Goal: Obtain resource: Obtain resource

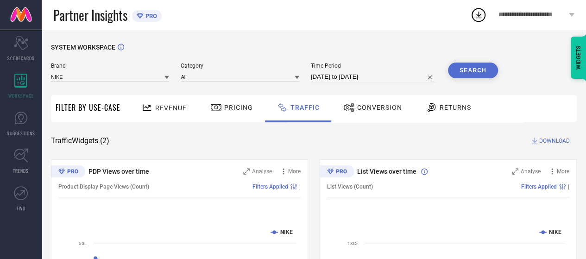
select select "8"
select select "2024"
select select "9"
select select "2024"
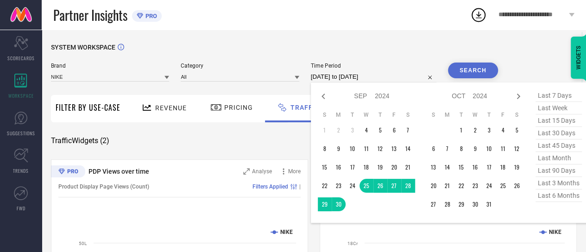
click at [367, 75] on input "[DATE] to [DATE]" at bounding box center [374, 76] width 126 height 11
click at [326, 96] on icon at bounding box center [323, 96] width 11 height 11
select select "7"
select select "2024"
select select "8"
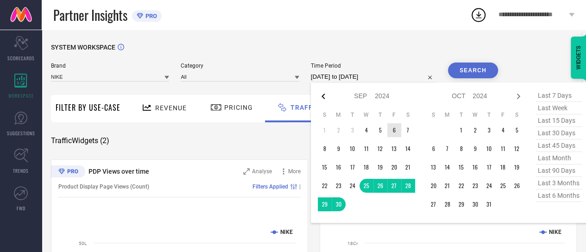
select select "2024"
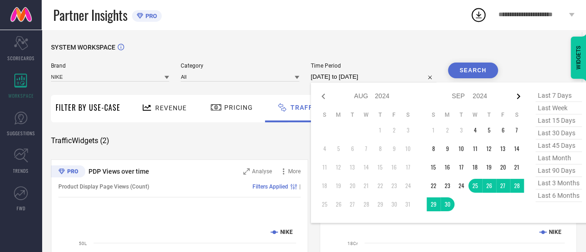
click at [518, 96] on icon at bounding box center [518, 96] width 11 height 11
select select "8"
select select "2024"
select select "9"
select select "2024"
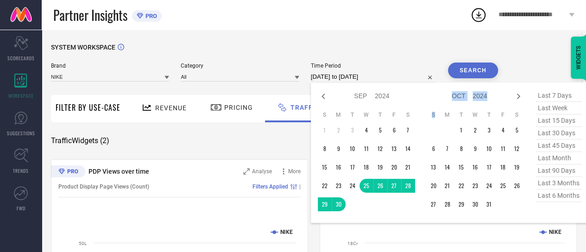
click at [518, 96] on icon at bounding box center [518, 96] width 11 height 11
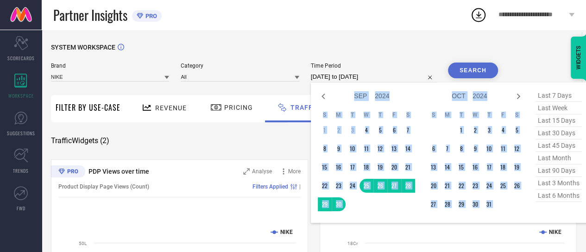
select select "9"
select select "2024"
select select "10"
select select "2024"
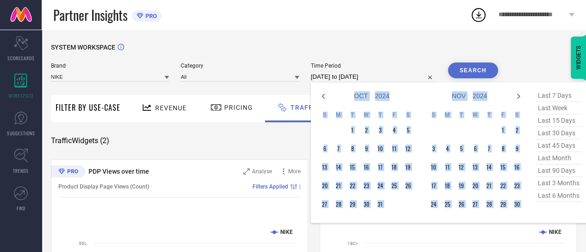
click at [518, 96] on icon at bounding box center [518, 96] width 11 height 11
select select "10"
select select "2024"
select select "11"
select select "2024"
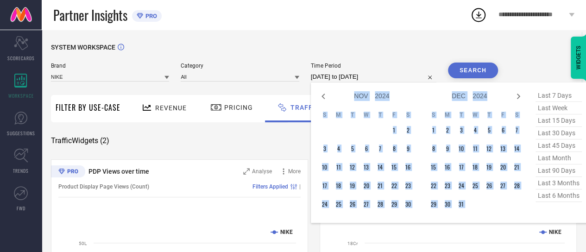
click at [518, 96] on icon at bounding box center [518, 96] width 11 height 11
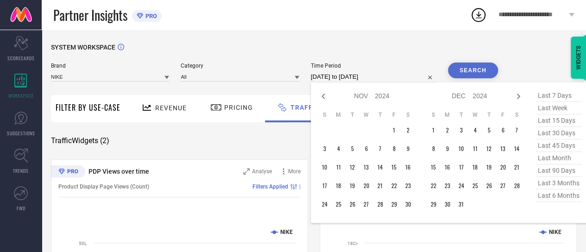
select select "11"
select select "2024"
select select "2025"
click at [518, 96] on icon at bounding box center [518, 96] width 11 height 11
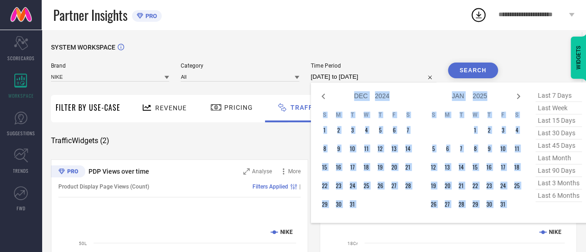
select select "2025"
select select "1"
select select "2025"
click at [518, 96] on icon at bounding box center [518, 96] width 11 height 11
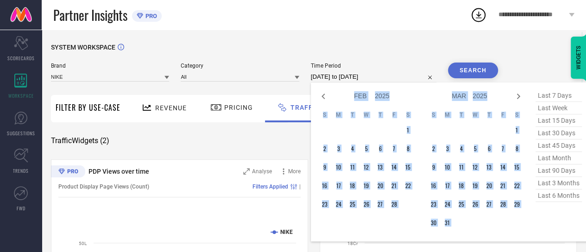
click at [518, 96] on icon at bounding box center [518, 96] width 11 height 11
select select "2"
select select "2025"
select select "3"
select select "2025"
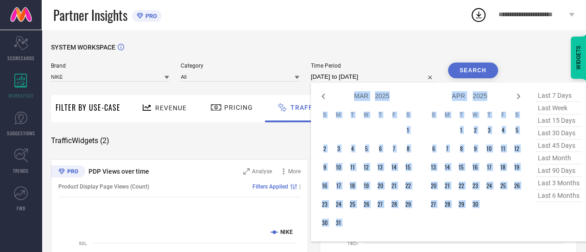
click at [518, 96] on icon at bounding box center [518, 96] width 11 height 11
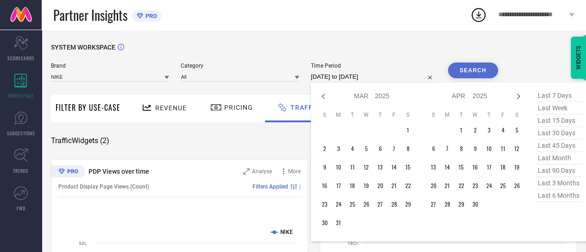
select select "3"
select select "2025"
select select "4"
select select "2025"
click at [518, 96] on icon at bounding box center [518, 96] width 11 height 11
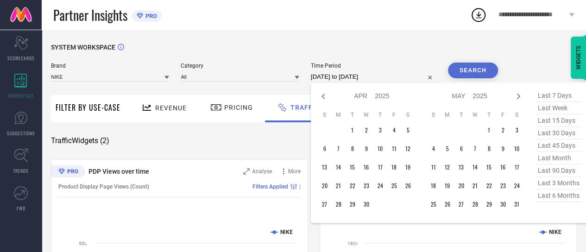
select select "4"
select select "2025"
select select "5"
select select "2025"
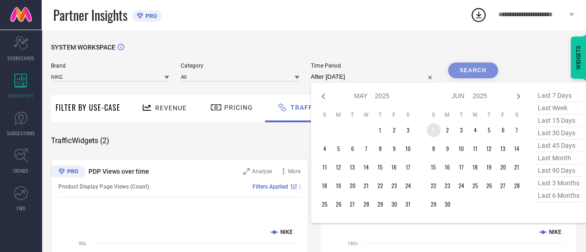
click at [435, 128] on td "1" at bounding box center [434, 130] width 14 height 14
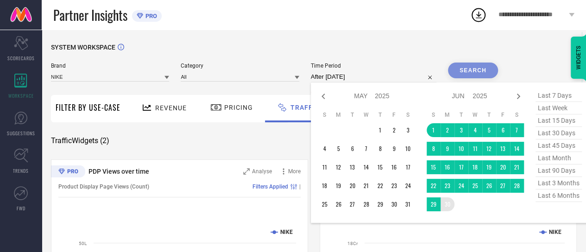
type input "[DATE] to [DATE]"
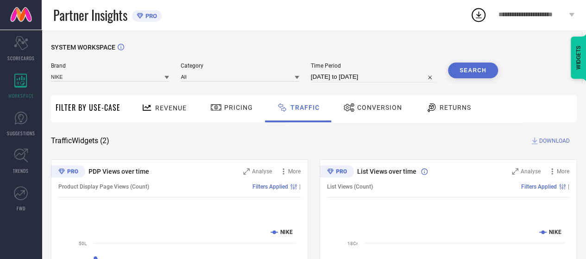
click at [471, 70] on button "Search" at bounding box center [473, 71] width 50 height 16
click at [545, 140] on span "DOWNLOAD" at bounding box center [555, 140] width 31 height 9
click at [413, 59] on div "SYSTEM WORKSPACE" at bounding box center [314, 53] width 526 height 19
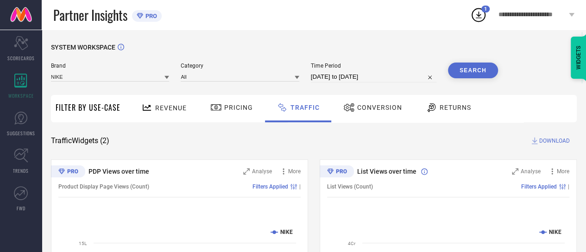
click at [403, 76] on input "[DATE] to [DATE]" at bounding box center [374, 76] width 126 height 11
select select "5"
select select "2025"
select select "6"
select select "2025"
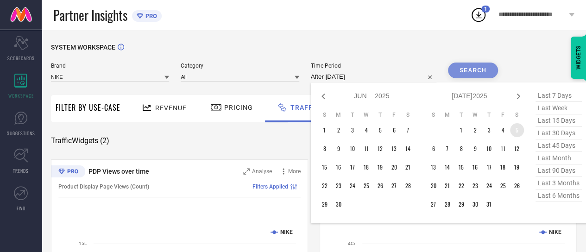
click at [515, 129] on td "5" at bounding box center [517, 130] width 14 height 14
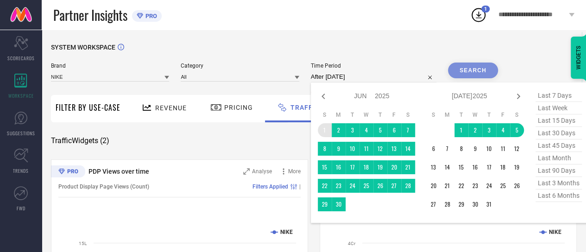
type input "[DATE] to [DATE]"
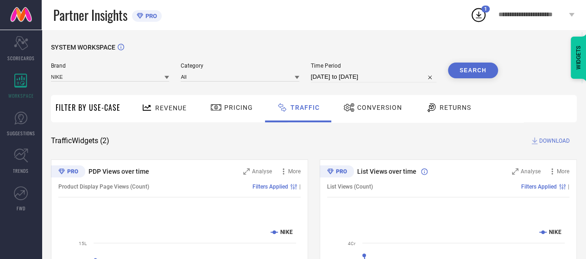
click at [471, 72] on button "Search" at bounding box center [473, 71] width 50 height 16
click at [541, 143] on span "DOWNLOAD" at bounding box center [555, 140] width 31 height 9
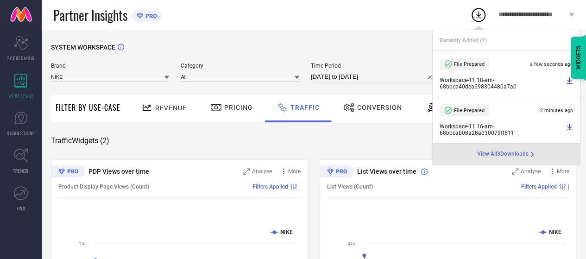
select select "5"
select select "2025"
select select "6"
select select "2025"
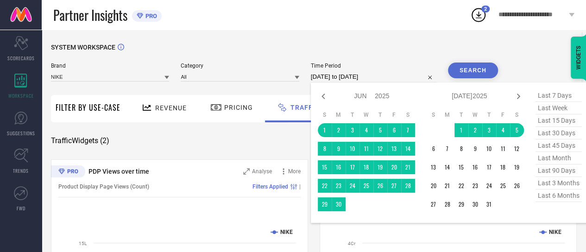
click at [343, 76] on input "[DATE] to [DATE]" at bounding box center [374, 76] width 126 height 11
type input "After [DATE]"
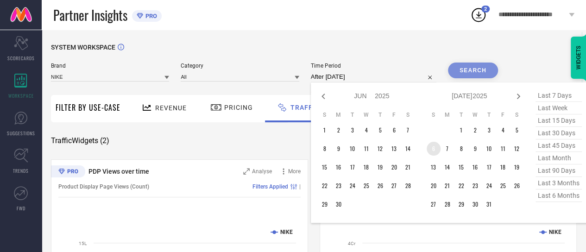
click at [431, 150] on td "6" at bounding box center [434, 149] width 14 height 14
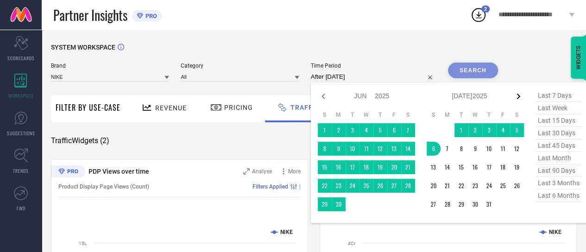
click at [518, 99] on icon at bounding box center [518, 97] width 3 height 6
select select "6"
select select "2025"
select select "7"
select select "2025"
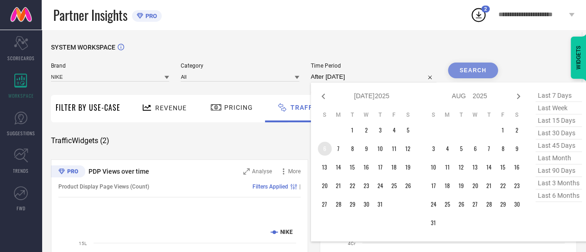
type input "[DATE] to [DATE]"
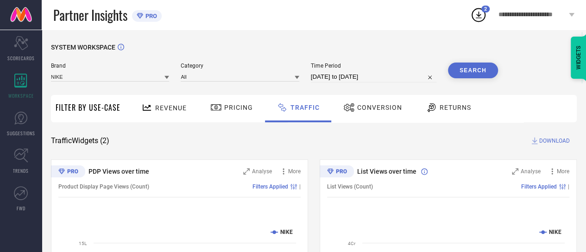
click at [348, 77] on input "[DATE] to [DATE]" at bounding box center [374, 76] width 126 height 11
select select "6"
select select "2025"
select select "7"
select select "2025"
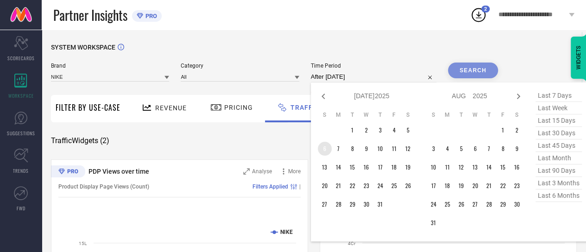
click at [324, 150] on td "6" at bounding box center [325, 149] width 14 height 14
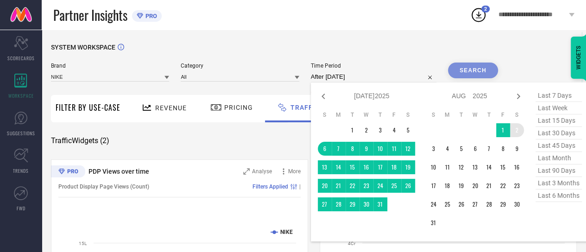
type input "[DATE] to [DATE]"
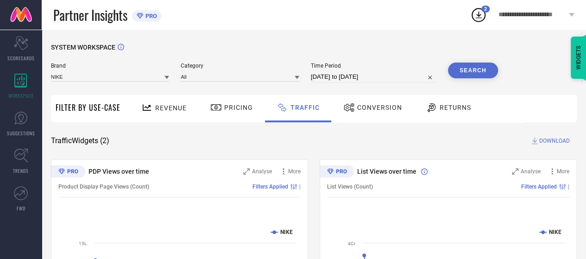
click at [480, 73] on button "Search" at bounding box center [473, 71] width 50 height 16
click at [542, 138] on span "DOWNLOAD" at bounding box center [555, 140] width 31 height 9
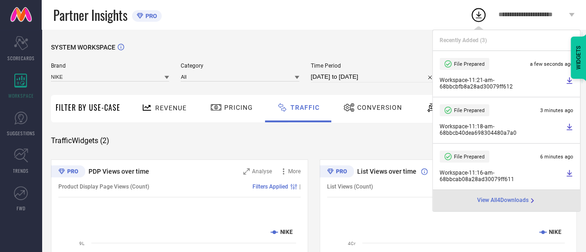
select select "6"
select select "2025"
select select "7"
select select "2025"
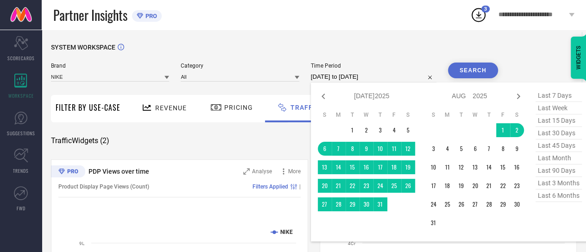
click at [353, 80] on input "[DATE] to [DATE]" at bounding box center [374, 76] width 126 height 11
click at [517, 93] on icon at bounding box center [518, 96] width 11 height 11
select select "7"
select select "2025"
select select "8"
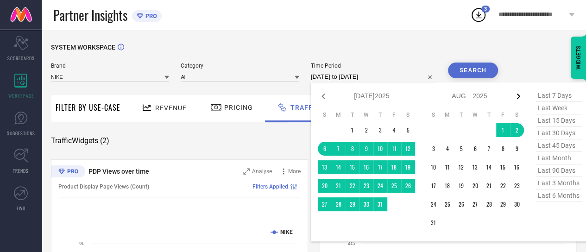
select select "2025"
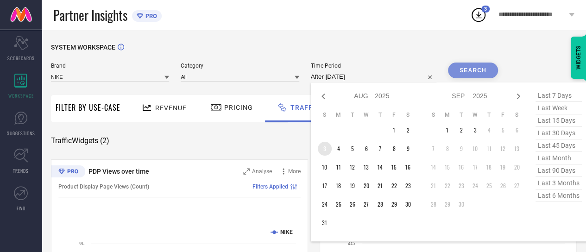
click at [324, 149] on td "3" at bounding box center [325, 149] width 14 height 14
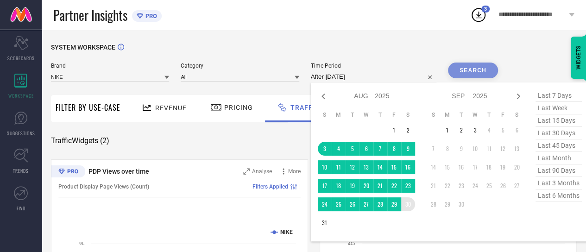
type input "[DATE] to [DATE]"
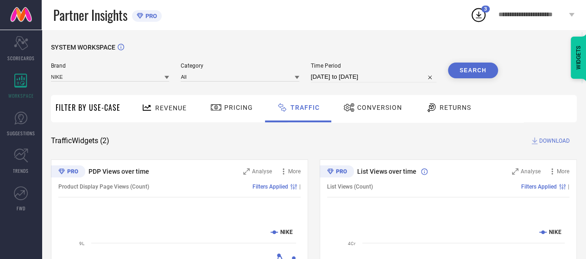
click at [467, 70] on button "Search" at bounding box center [473, 71] width 50 height 16
click at [541, 144] on span "DOWNLOAD" at bounding box center [555, 140] width 31 height 9
